Goal: Task Accomplishment & Management: Use online tool/utility

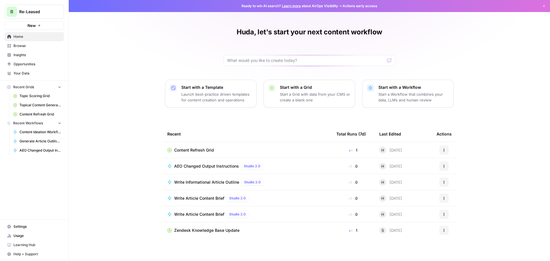
click at [43, 46] on span "Browse" at bounding box center [37, 45] width 48 height 5
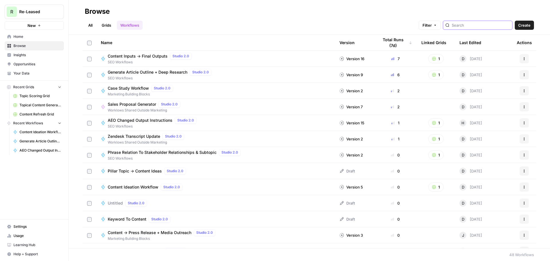
click at [474, 23] on input "search" at bounding box center [481, 25] width 58 height 6
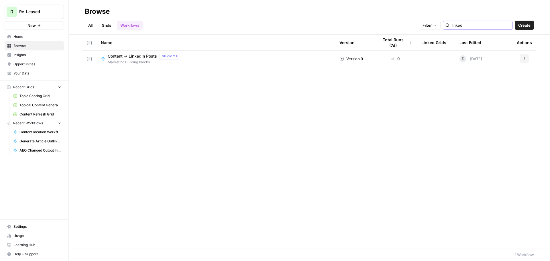
type input "linked"
click at [136, 58] on span "Content -> Linkedin Posts" at bounding box center [132, 56] width 49 height 6
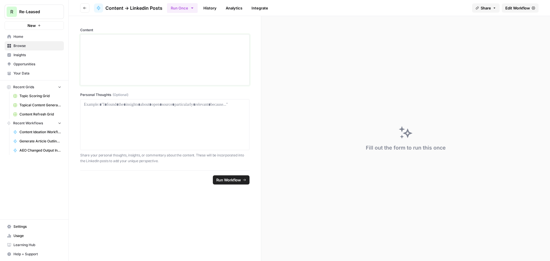
click at [111, 64] on div at bounding box center [165, 60] width 162 height 46
click at [145, 100] on div at bounding box center [164, 124] width 169 height 51
click at [145, 117] on div at bounding box center [165, 125] width 162 height 46
